Goal: Task Accomplishment & Management: Manage account settings

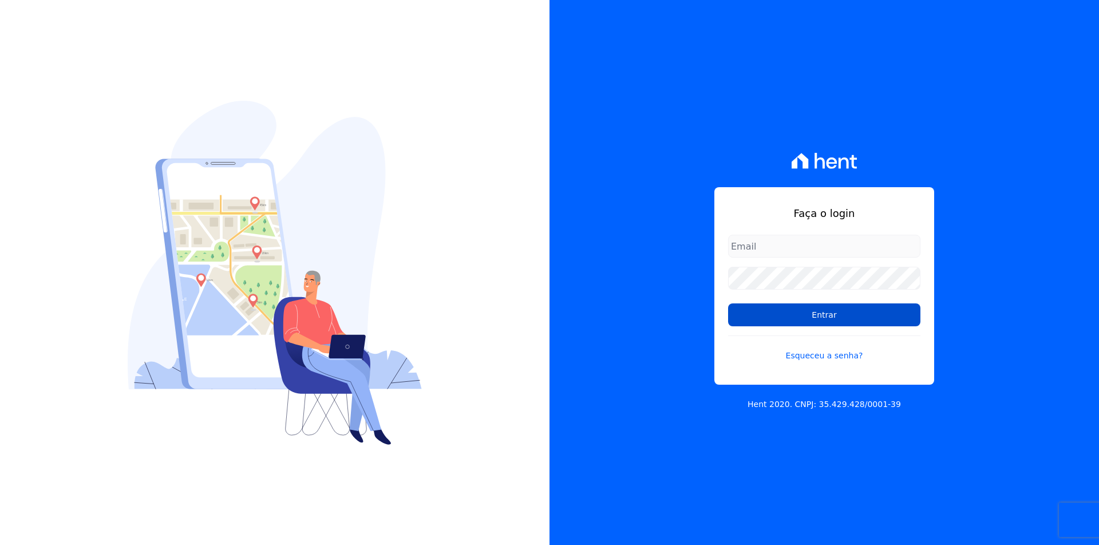
type input "documentos@fronteimoveis.com.br"
click at [760, 321] on input "Entrar" at bounding box center [824, 314] width 192 height 23
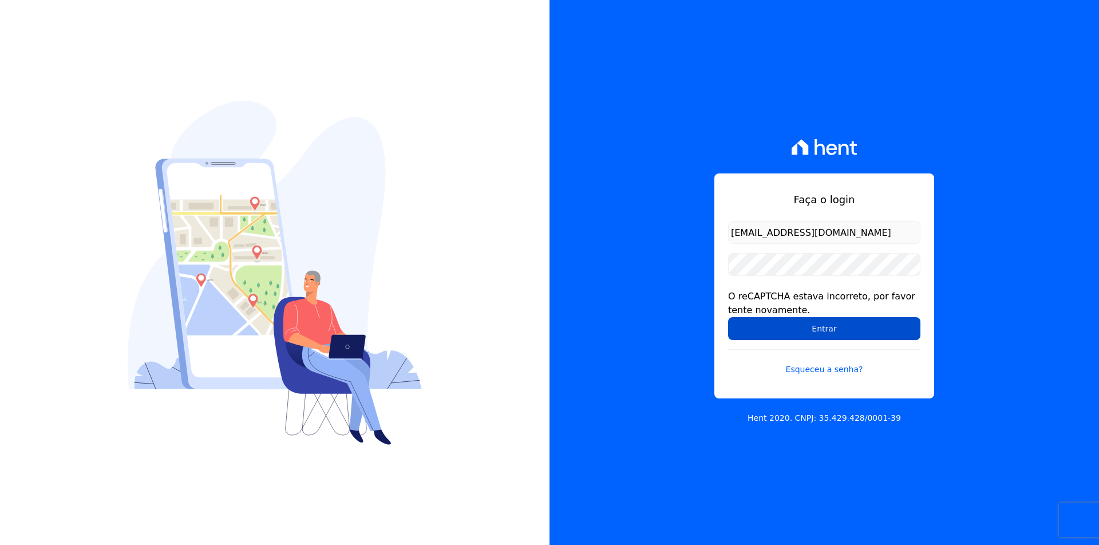
click at [747, 328] on input "Entrar" at bounding box center [824, 328] width 192 height 23
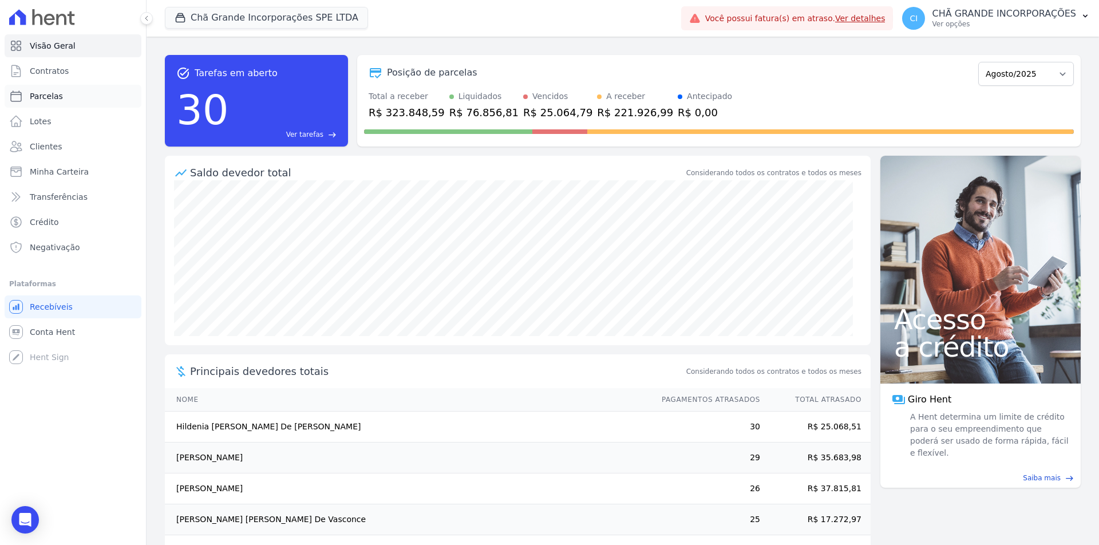
click at [34, 93] on span "Parcelas" at bounding box center [46, 95] width 33 height 11
select select
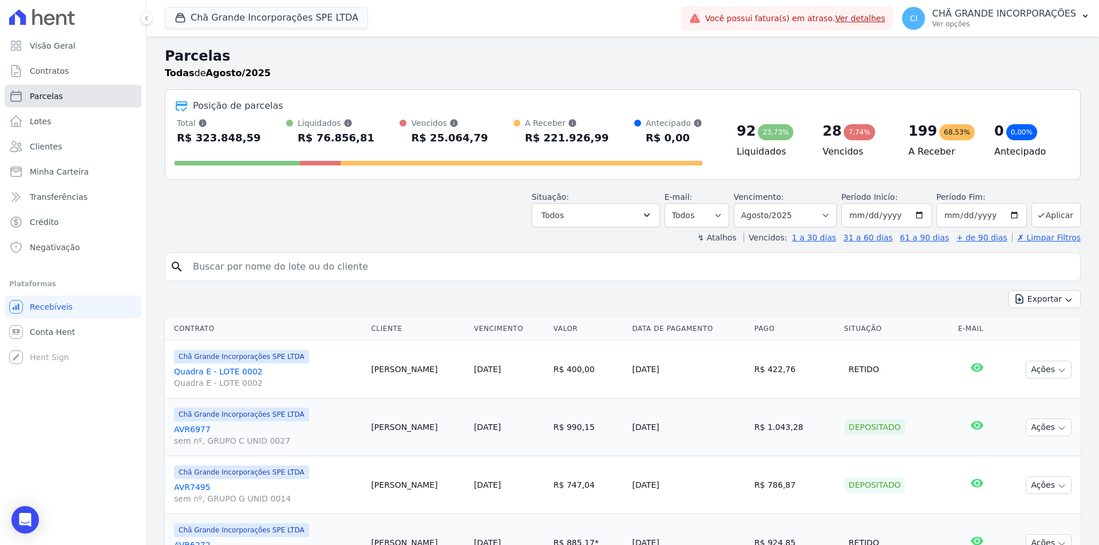
click at [31, 101] on span "Parcelas" at bounding box center [46, 95] width 33 height 11
select select
click at [250, 265] on input "search" at bounding box center [631, 266] width 890 height 23
click at [804, 214] on select "Filtrar por período ──────── Todos os meses Outubro/2019 Novembro/2019 Dezembro…" at bounding box center [785, 215] width 103 height 24
select select "02/2025"
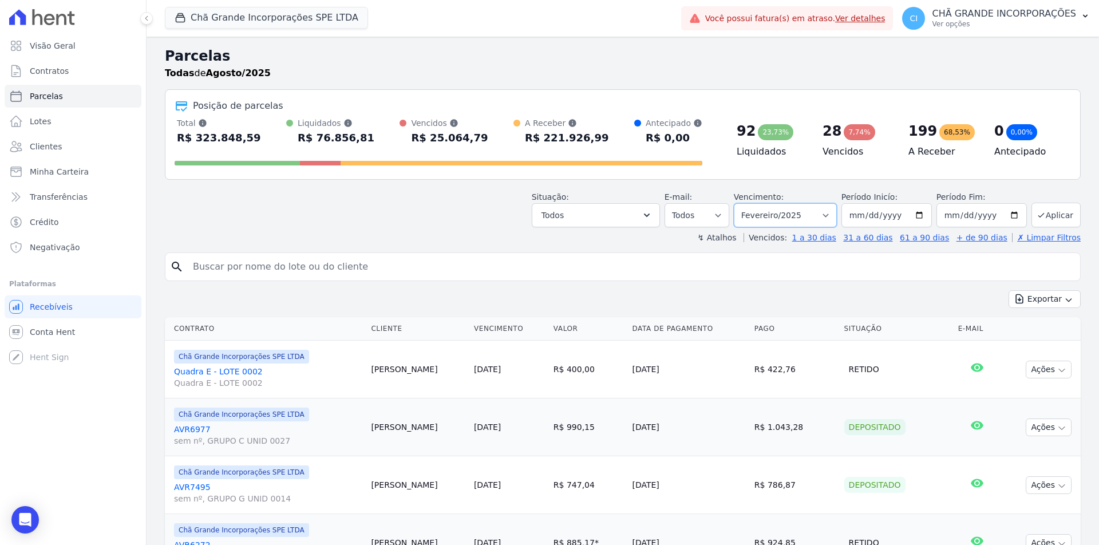
click at [741, 203] on select "Filtrar por período ──────── Todos os meses Outubro/2019 Novembro/2019 Dezembro…" at bounding box center [785, 215] width 103 height 24
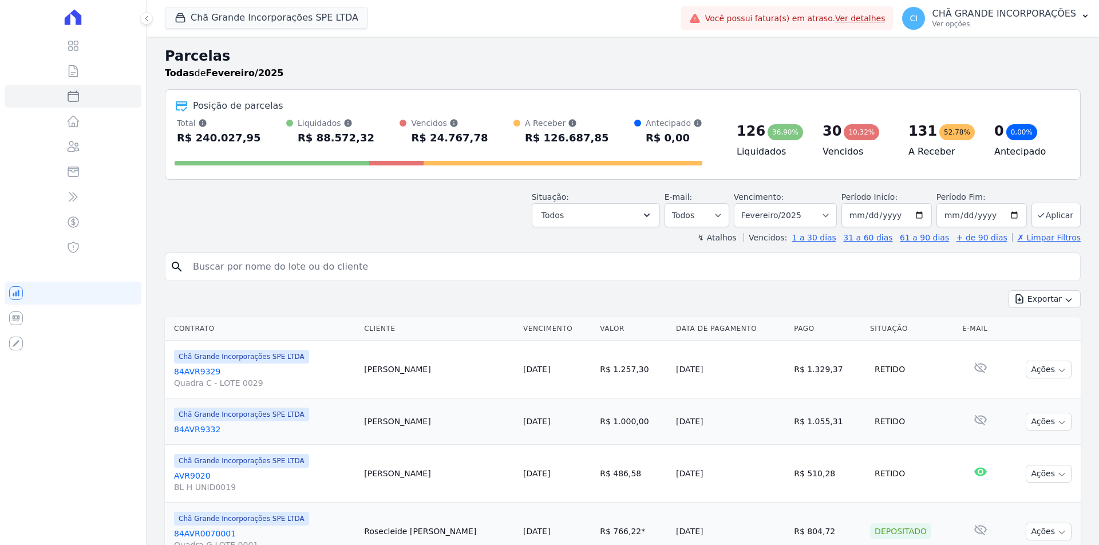
select select
click at [297, 269] on input "search" at bounding box center [631, 266] width 890 height 23
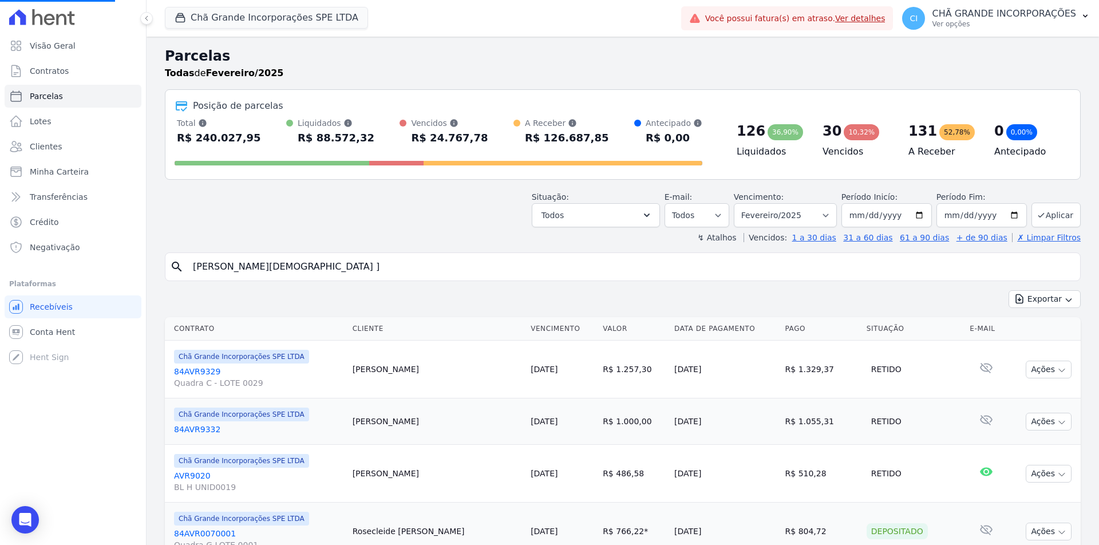
type input "[PERSON_NAME]"
select select
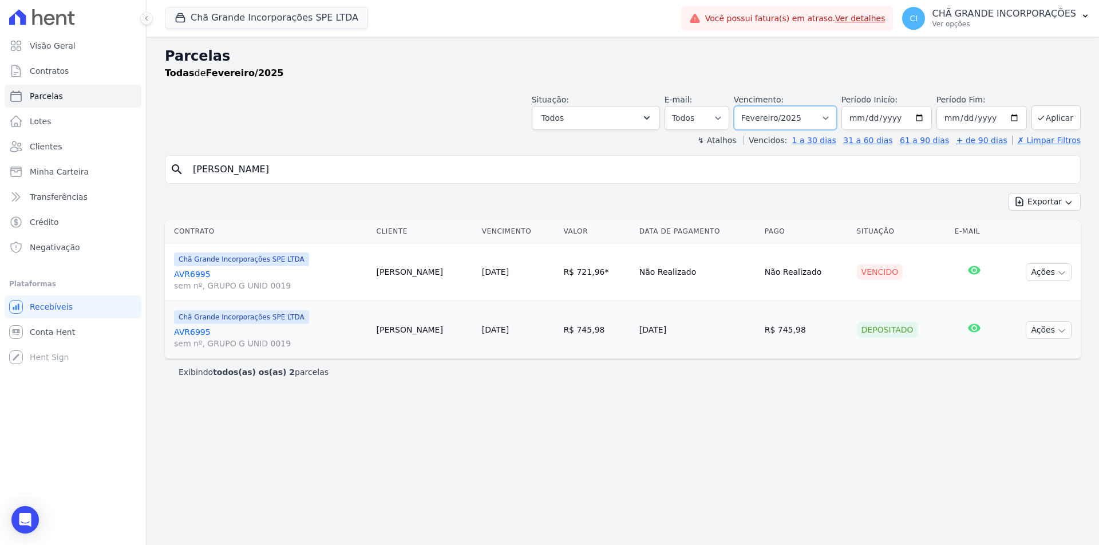
click at [800, 113] on select "Filtrar por período ──────── Todos os meses Outubro/2019 Novembro/2019 Dezembro…" at bounding box center [785, 118] width 103 height 24
select select "03/2025"
click at [750, 106] on select "Filtrar por período ──────── Todos os meses Outubro/2019 Novembro/2019 Dezembro…" at bounding box center [785, 118] width 103 height 24
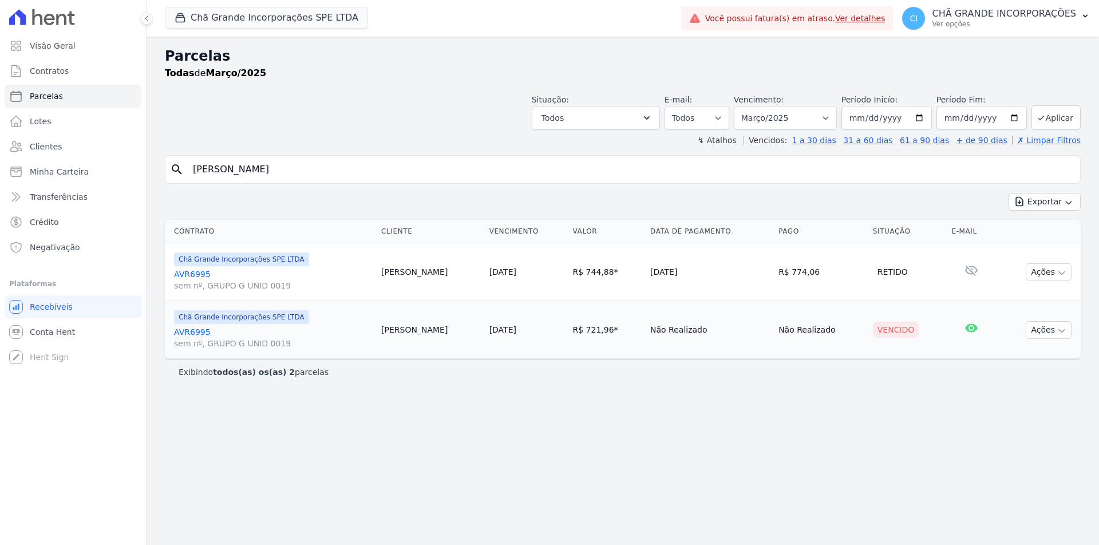
select select
click at [798, 117] on select "Filtrar por período ──────── Todos os meses Outubro/2019 Novembro/2019 Dezembro…" at bounding box center [785, 118] width 103 height 24
click at [851, 430] on div "Parcelas Todas de Março/2025 Situação: Agendado Em Aberto Pago Processando Canc…" at bounding box center [623, 291] width 953 height 508
click at [844, 435] on div "Parcelas Todas de Março/2025 Situação: Agendado Em Aberto Pago Processando Canc…" at bounding box center [623, 291] width 953 height 508
click at [808, 117] on select "Filtrar por período ──────── Todos os meses Outubro/2019 Novembro/2019 Dezembro…" at bounding box center [785, 118] width 103 height 24
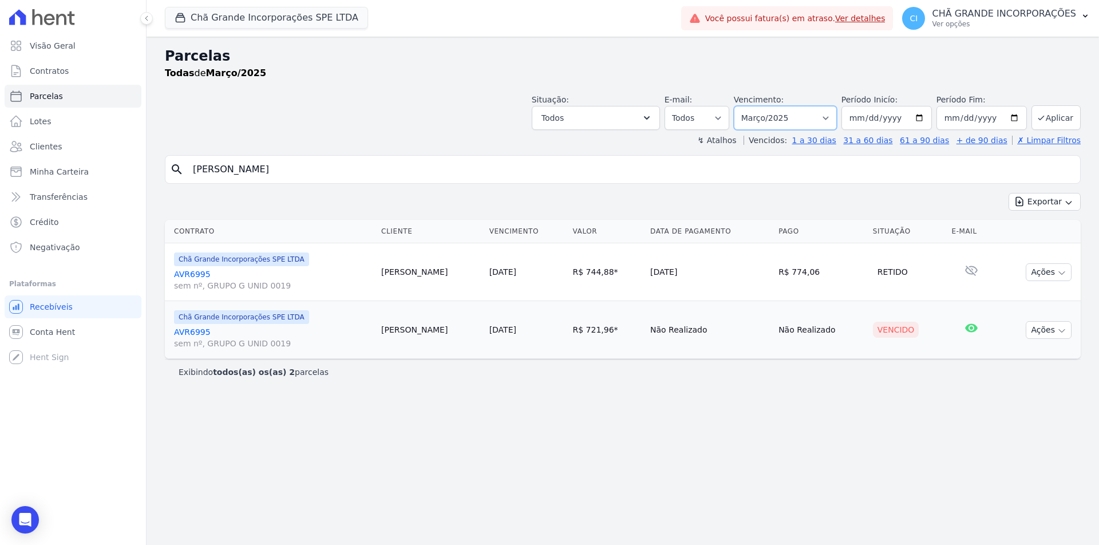
click at [837, 119] on select "Filtrar por período ──────── Todos os meses Outubro/2019 Novembro/2019 Dezembro…" at bounding box center [785, 118] width 103 height 24
click at [834, 121] on select "Filtrar por período ──────── Todos os meses Outubro/2019 Novembro/2019 Dezembro…" at bounding box center [785, 118] width 103 height 24
select select "04/2025"
click at [750, 106] on select "Filtrar por período ──────── Todos os meses Outubro/2019 Novembro/2019 Dezembro…" at bounding box center [785, 118] width 103 height 24
select select
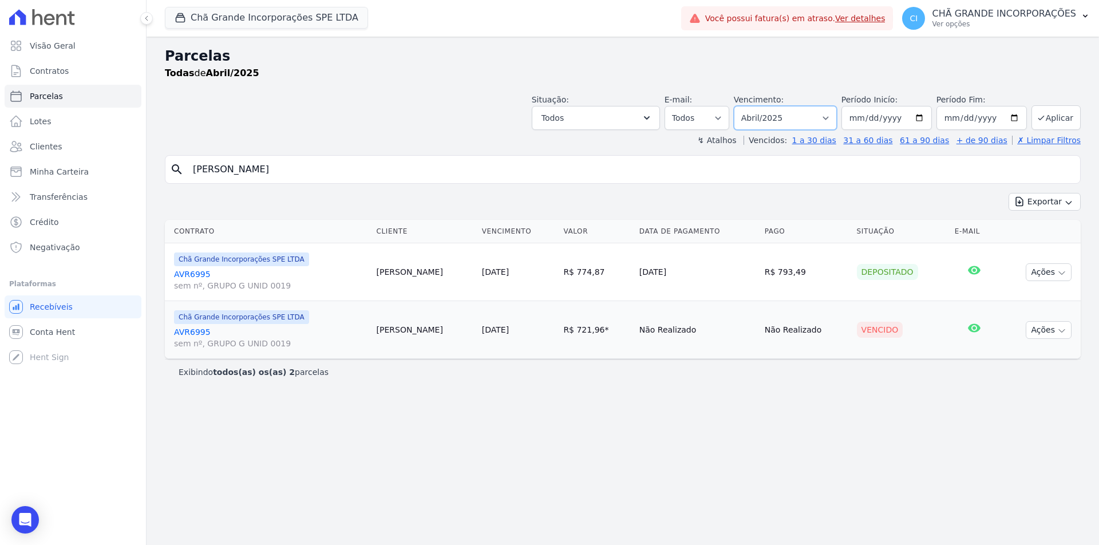
click at [774, 115] on select "Filtrar por período ──────── Todos os meses Outubro/2019 Novembro/2019 Dezembro…" at bounding box center [785, 118] width 103 height 24
select select "05/2025"
click at [750, 106] on select "Filtrar por período ──────── Todos os meses Outubro/2019 Novembro/2019 Dezembro…" at bounding box center [785, 118] width 103 height 24
select select
click at [777, 116] on select "Filtrar por período ──────── Todos os meses Outubro/2019 Novembro/2019 Dezembro…" at bounding box center [785, 118] width 103 height 24
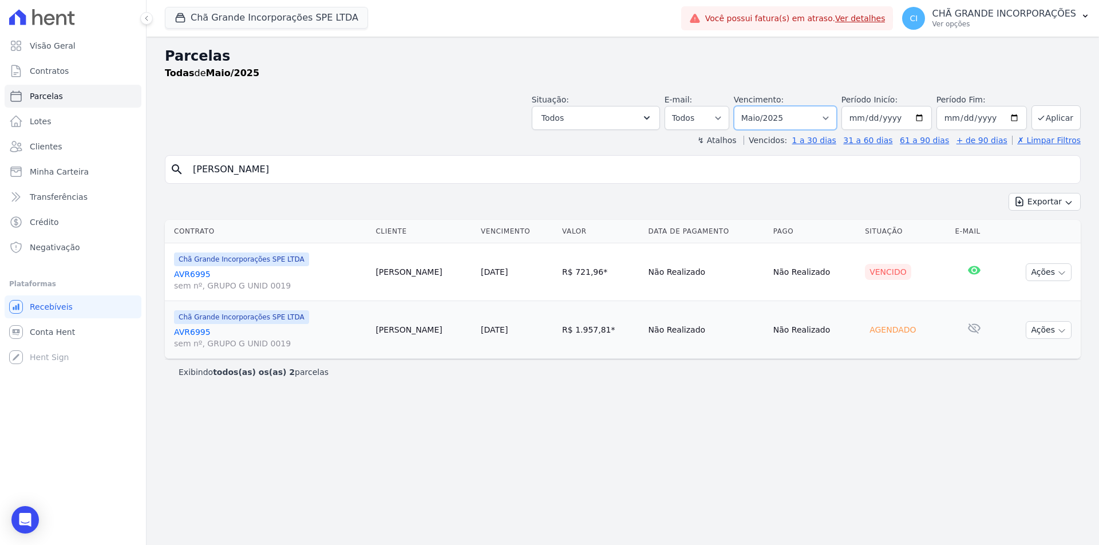
select select "02/2025"
click at [750, 106] on select "Filtrar por período ──────── Todos os meses Outubro/2019 Novembro/2019 Dezembro…" at bounding box center [785, 118] width 103 height 24
select select
click at [780, 112] on select "Filtrar por período ──────── Todos os meses Outubro/2019 Novembro/2019 Dezembro…" at bounding box center [785, 118] width 103 height 24
click at [469, 417] on div "Parcelas Todas de Fevereiro/2025 Situação: Agendado Em Aberto Pago Processando …" at bounding box center [623, 291] width 953 height 508
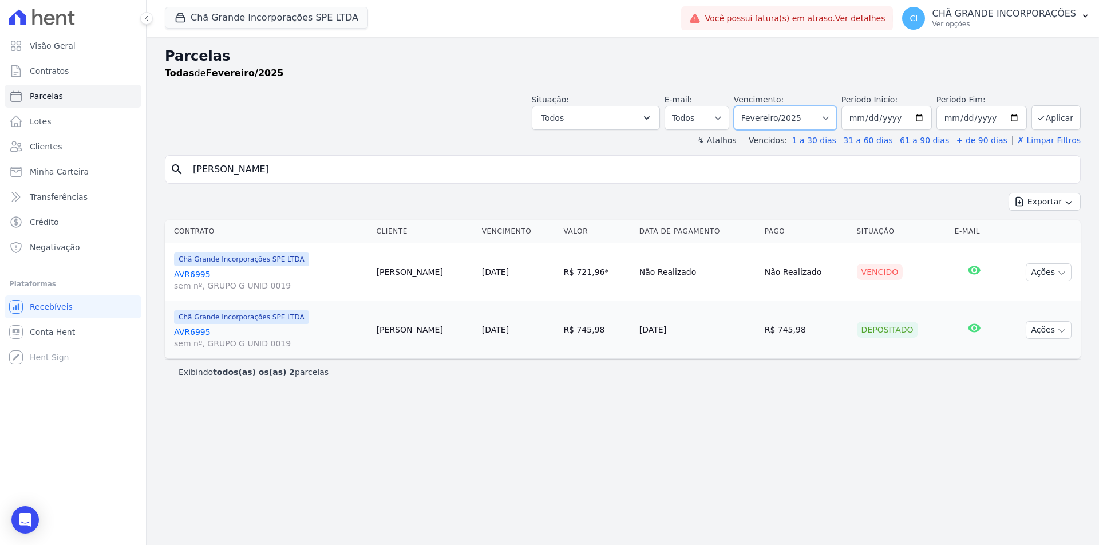
click at [790, 117] on select "Filtrar por período ──────── Todos os meses Outubro/2019 Novembro/2019 Dezembro…" at bounding box center [785, 118] width 103 height 24
select select "03/2025"
click at [750, 106] on select "Filtrar por período ──────── Todos os meses Outubro/2019 Novembro/2019 Dezembro…" at bounding box center [785, 118] width 103 height 24
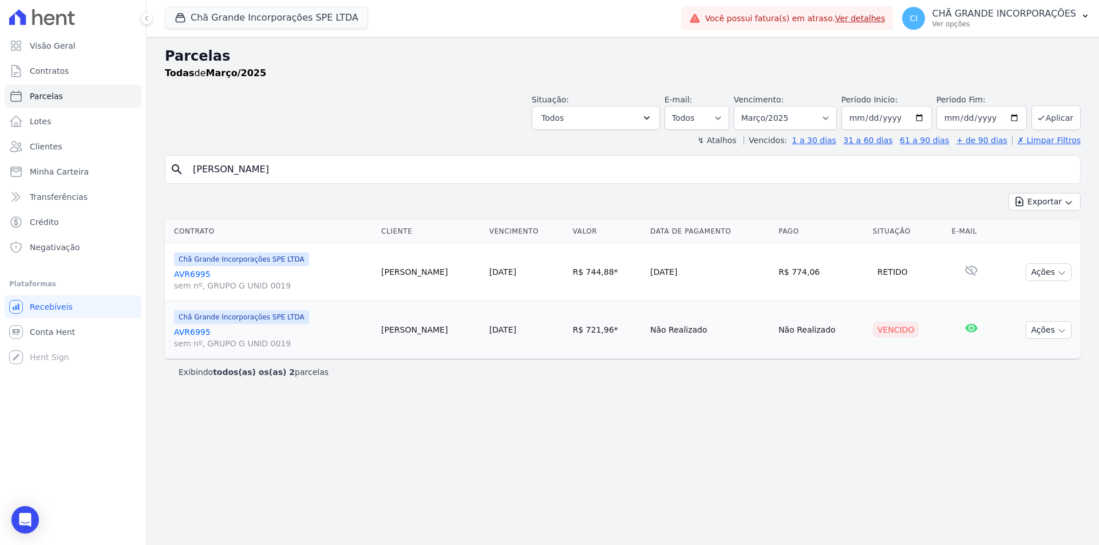
select select
click at [776, 119] on select "Filtrar por período ──────── Todos os meses Outubro/2019 Novembro/2019 Dezembro…" at bounding box center [785, 118] width 103 height 24
select select "04/2025"
click at [750, 106] on select "Filtrar por período ──────── Todos os meses Outubro/2019 Novembro/2019 Dezembro…" at bounding box center [785, 118] width 103 height 24
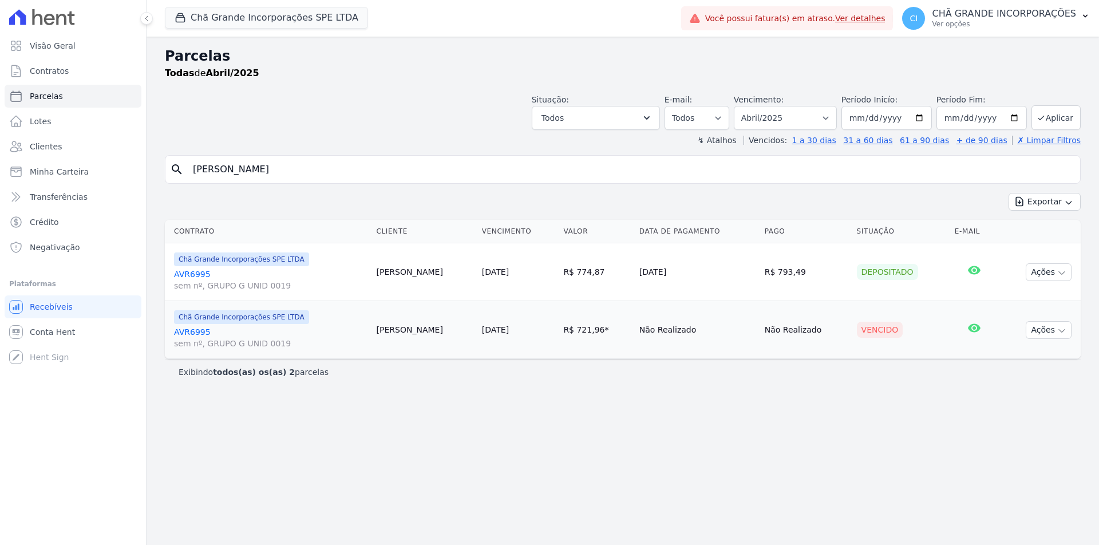
select select
click at [772, 117] on select "Filtrar por período ──────── Todos os meses Outubro/2019 Novembro/2019 Dezembro…" at bounding box center [785, 118] width 103 height 24
select select "05/2025"
click at [750, 106] on select "Filtrar por período ──────── Todos os meses Outubro/2019 Novembro/2019 Dezembro…" at bounding box center [785, 118] width 103 height 24
select select
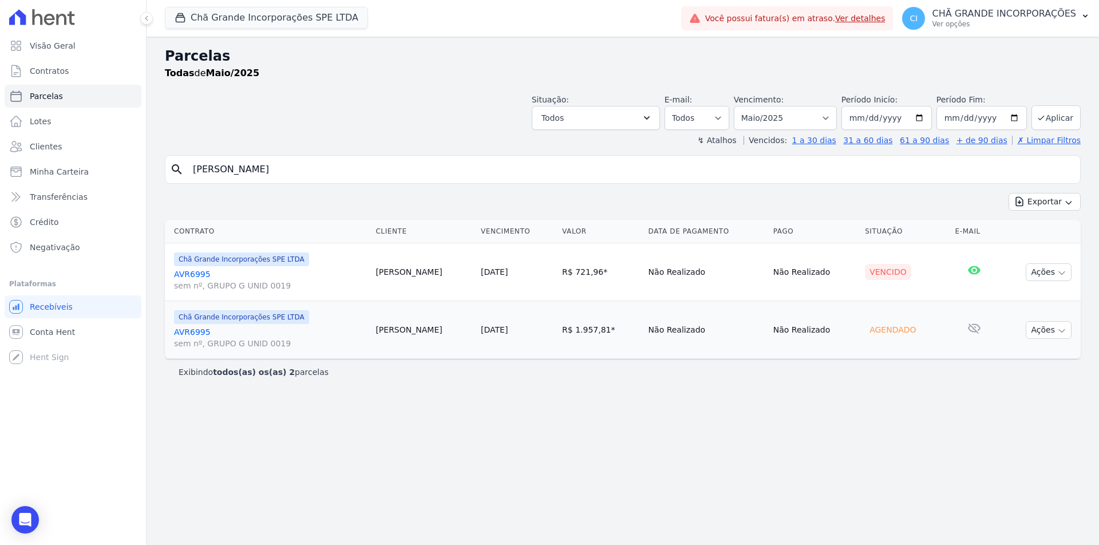
click at [194, 274] on link "AVR6995 sem nº, GRUPO G UNID 0019" at bounding box center [270, 280] width 192 height 23
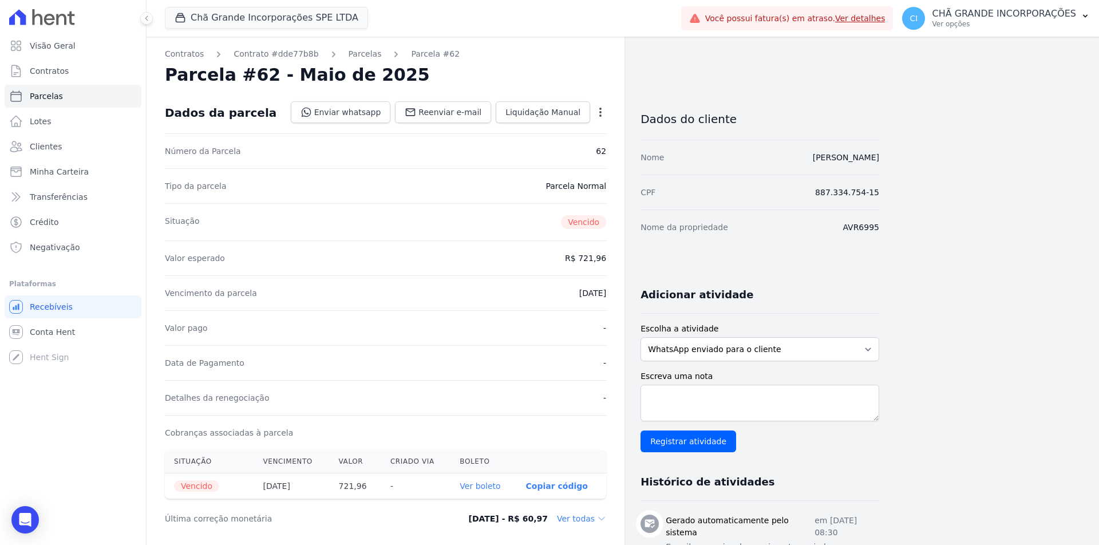
click at [478, 482] on link "Ver boleto" at bounding box center [480, 486] width 41 height 9
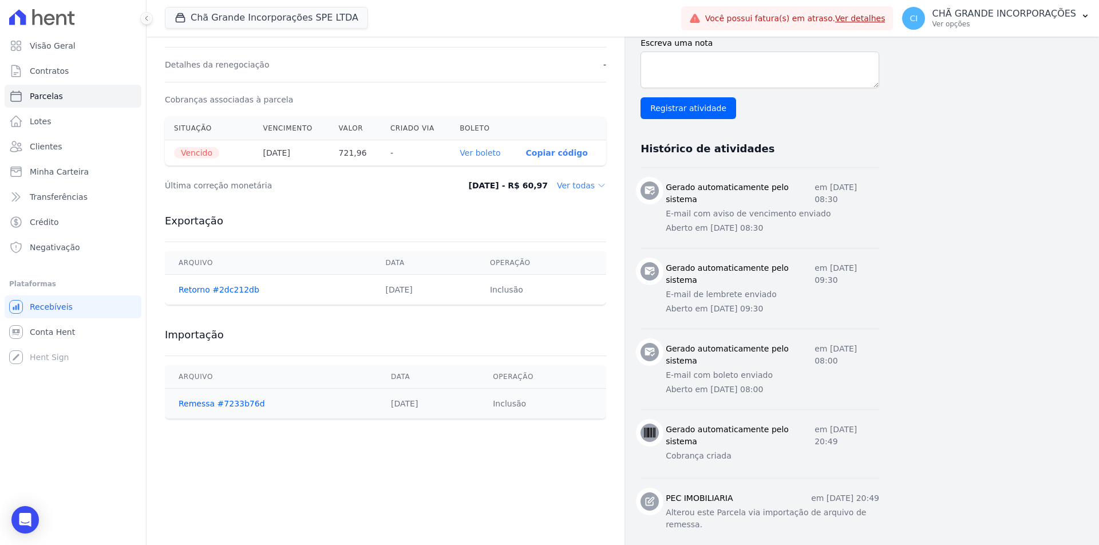
scroll to position [344, 0]
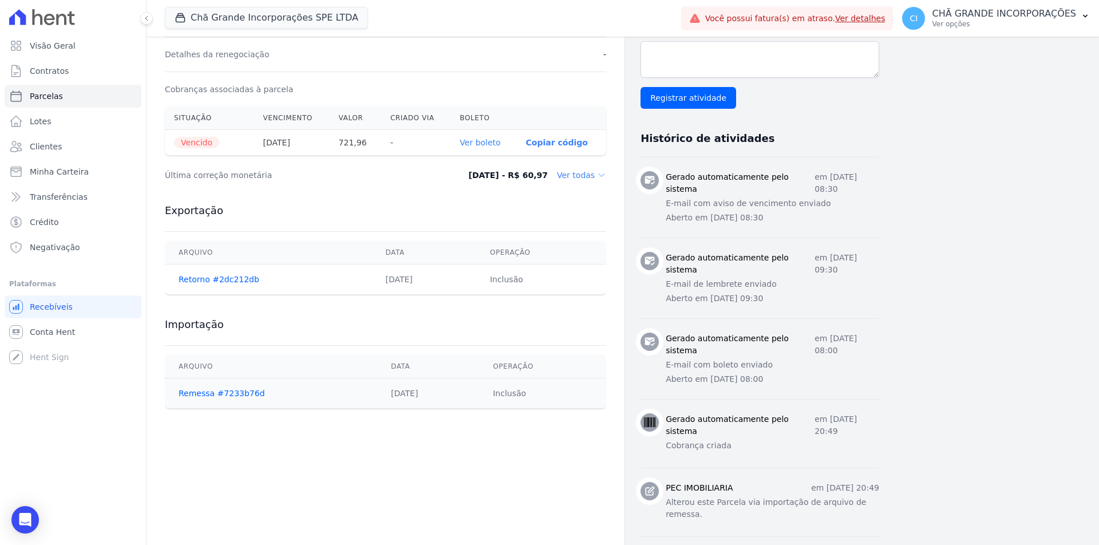
click at [479, 144] on link "Ver boleto" at bounding box center [480, 142] width 41 height 9
select select
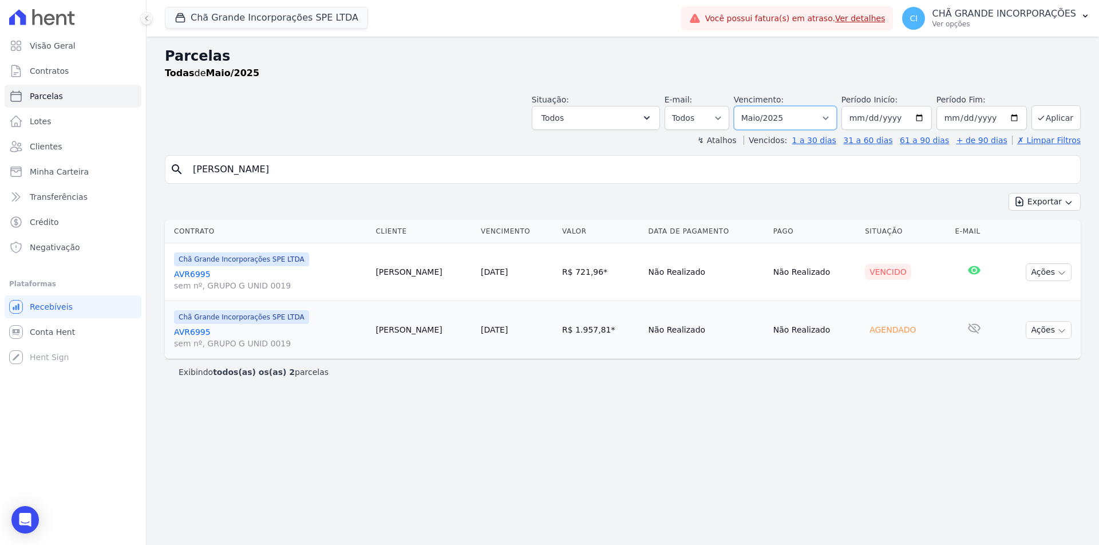
click at [794, 115] on select "Filtrar por período ──────── Todos os meses Outubro/2019 Novembro/2019 Dezembro…" at bounding box center [785, 118] width 103 height 24
select select "06/2025"
click at [750, 106] on select "Filtrar por período ──────── Todos os meses Outubro/2019 Novembro/2019 Dezembro…" at bounding box center [785, 118] width 103 height 24
select select
